Goal: Find contact information: Find contact information

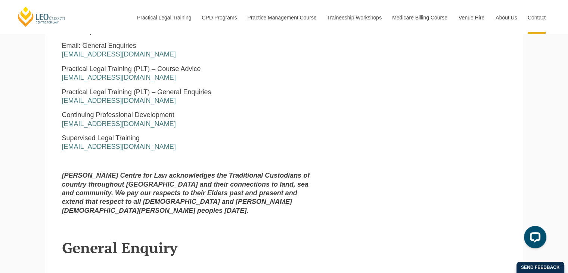
scroll to position [433, 0]
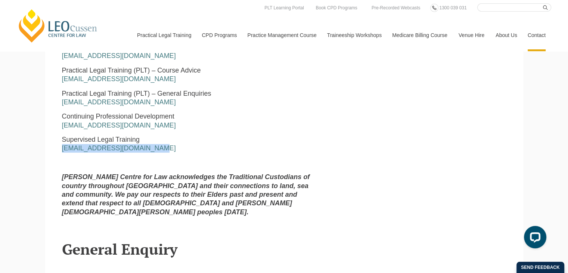
drag, startPoint x: 60, startPoint y: 149, endPoint x: 153, endPoint y: 152, distance: 93.5
click at [153, 152] on div "Leo Cussen Centre for Law Level 16 15 William Street Melbourne, Victoria, 3000 …" at bounding box center [189, 67] width 266 height 309
copy link "enquiries@leocussen.edu.au"
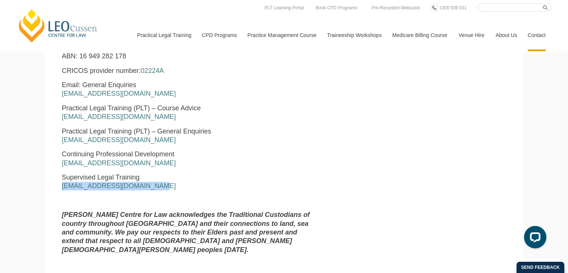
scroll to position [393, 0]
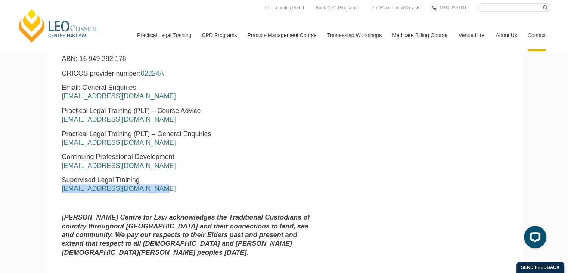
drag, startPoint x: 59, startPoint y: 121, endPoint x: 173, endPoint y: 124, distance: 114.0
click at [173, 124] on div "Leo Cussen Centre for Law Level 16 15 William Street Melbourne, Victoria, 3000 …" at bounding box center [189, 108] width 266 height 309
copy link "courseadvice@leocussen.edu.au"
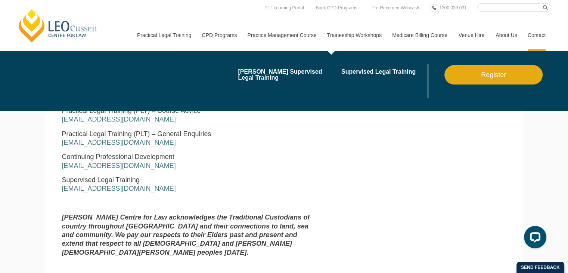
click at [306, 104] on div "blank Leo Cussen’s Supervised Legal Training Supervised Legal Training Register" at bounding box center [342, 80] width 420 height 59
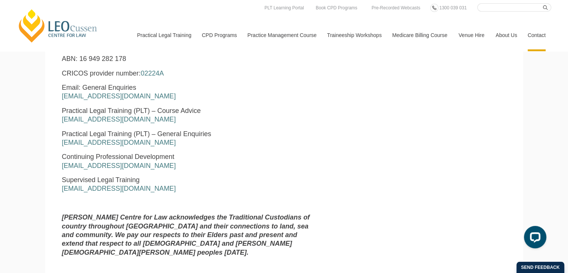
click at [302, 134] on p "Practical Legal Training (PLT) – General Enquiries pltadmin@leocussen.edu.au" at bounding box center [189, 139] width 255 height 18
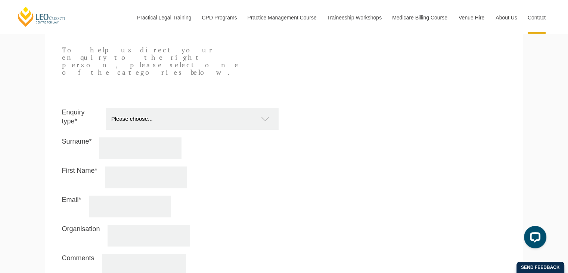
scroll to position [662, 0]
